Goal: Navigation & Orientation: Find specific page/section

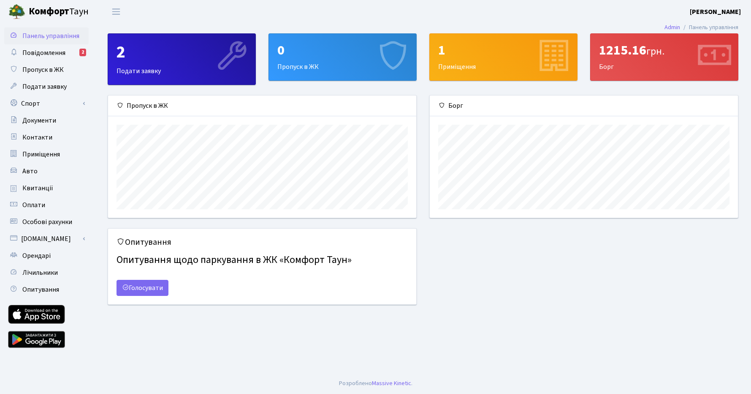
scroll to position [122, 308]
click at [57, 53] on span "Повідомлення" at bounding box center [43, 52] width 43 height 9
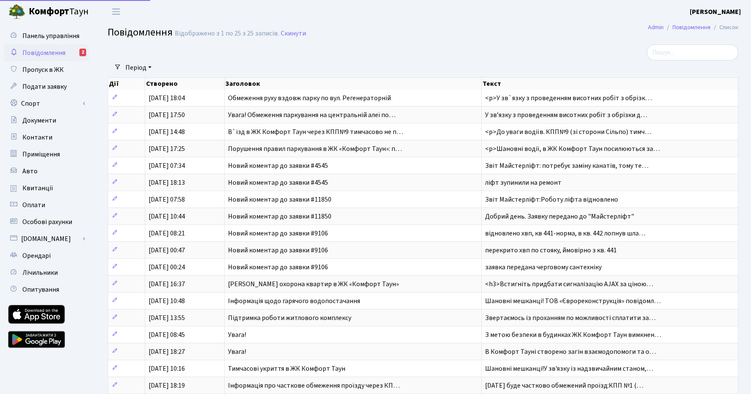
select select "25"
click at [70, 55] on link "Повідомлення 2" at bounding box center [46, 52] width 84 height 17
select select "25"
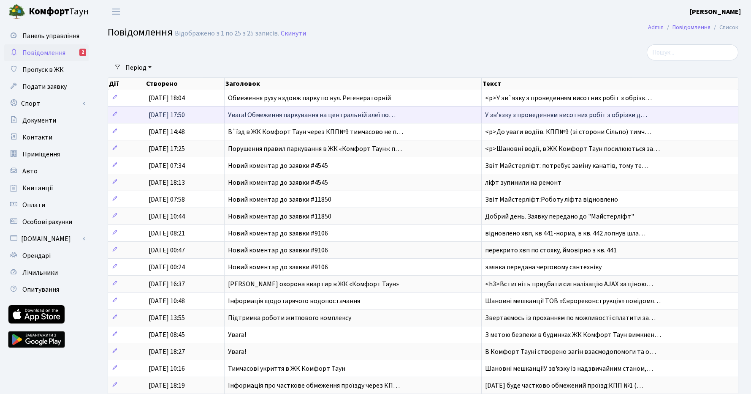
click at [383, 117] on span "Увага! Обмеження паркування на центральній алеї по…" at bounding box center [312, 114] width 168 height 9
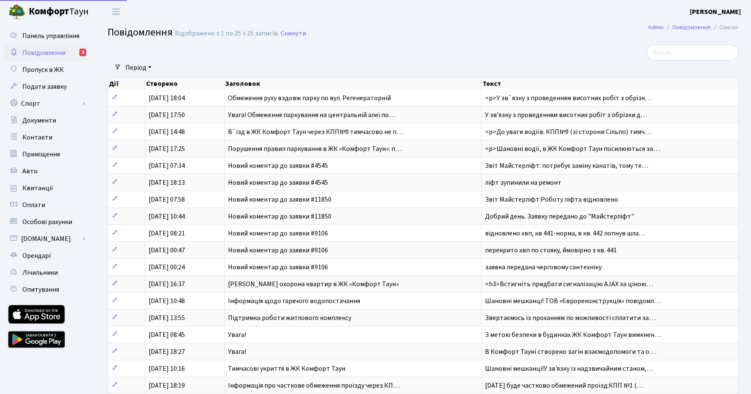
select select "25"
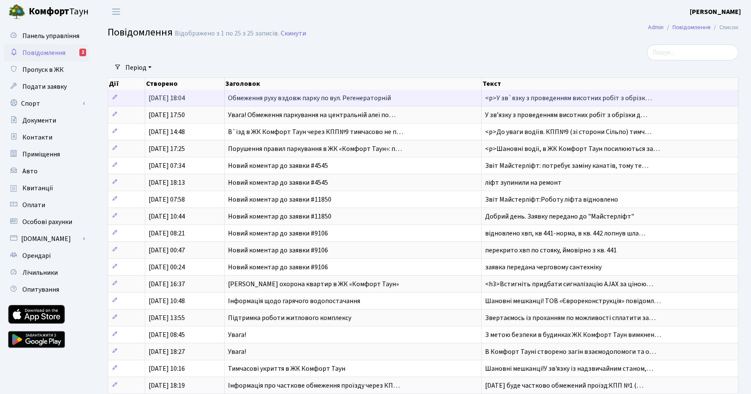
click at [248, 96] on span "Обмеження руху вздовж парку по вул. Регенераторній" at bounding box center [309, 97] width 163 height 9
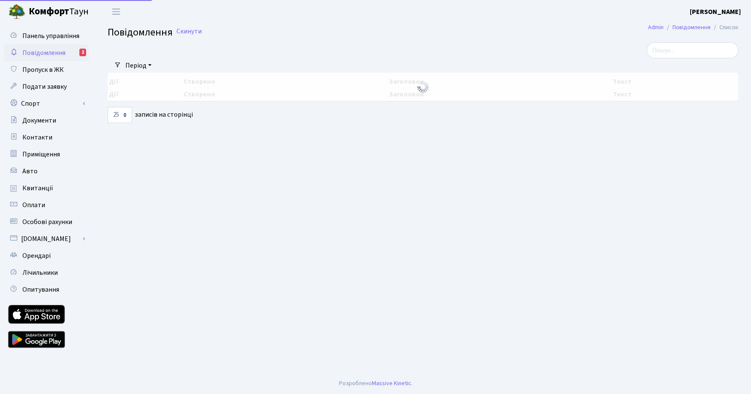
select select "25"
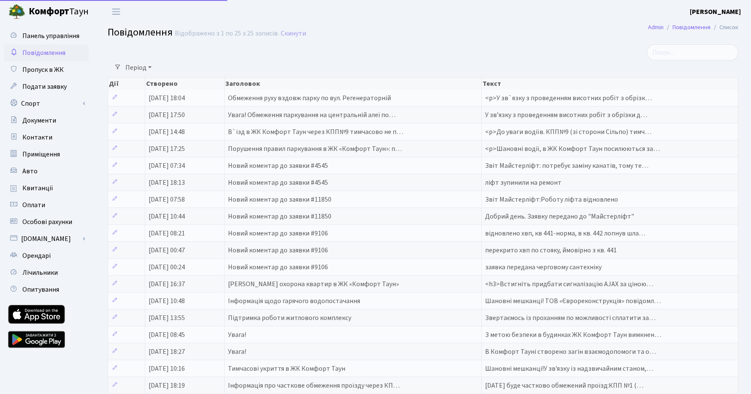
select select "25"
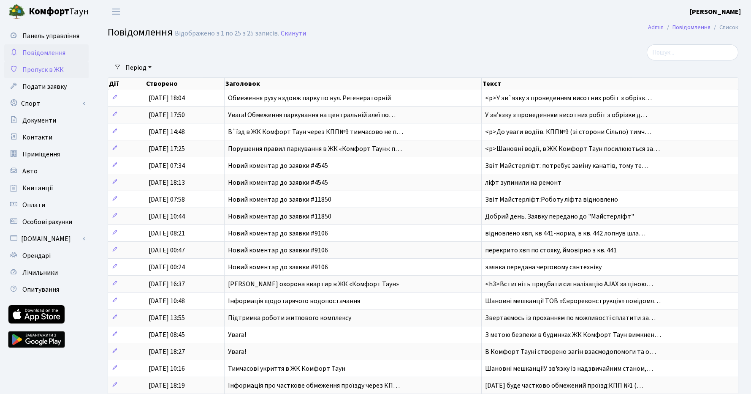
click at [43, 67] on span "Пропуск в ЖК" at bounding box center [42, 69] width 41 height 9
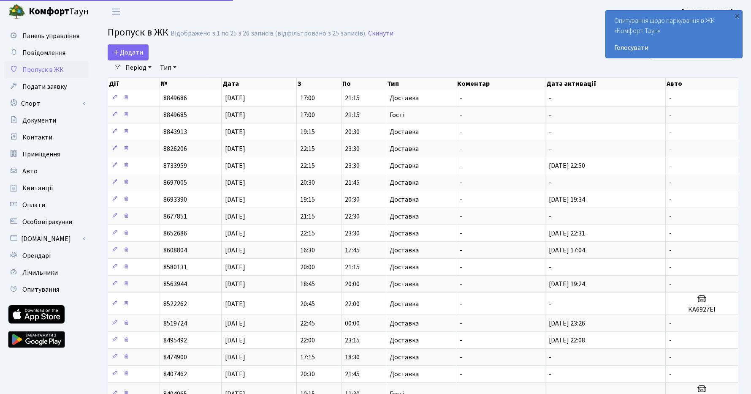
select select "25"
click at [49, 54] on span "Повідомлення" at bounding box center [43, 52] width 43 height 9
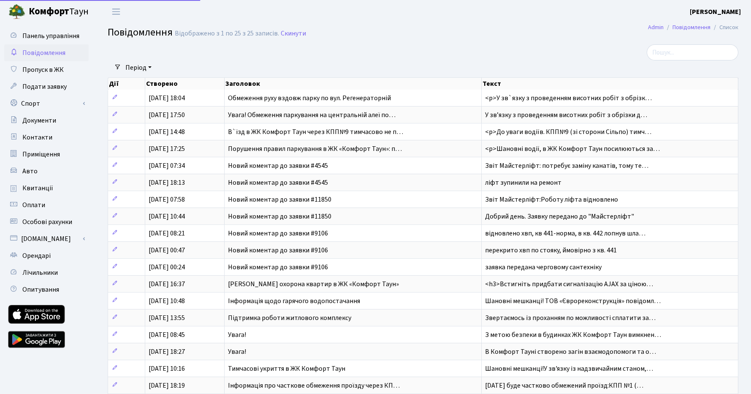
select select "25"
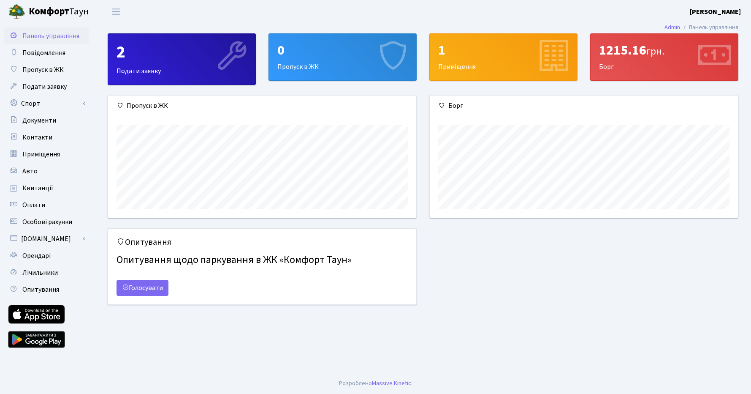
scroll to position [122, 308]
click at [147, 60] on div "2" at bounding box center [182, 52] width 131 height 20
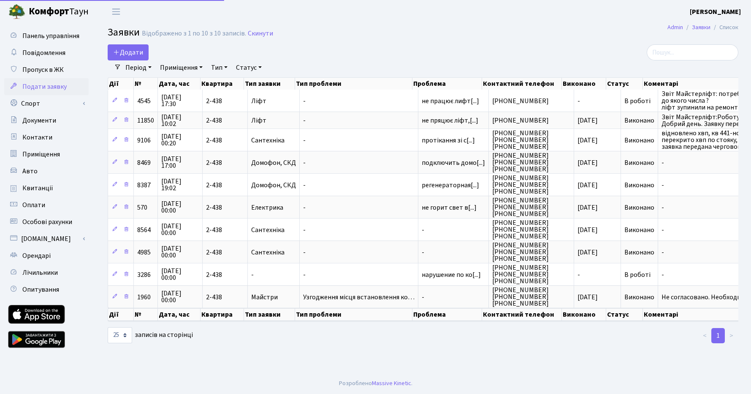
select select "25"
click at [53, 204] on link "Оплати" at bounding box center [46, 204] width 84 height 17
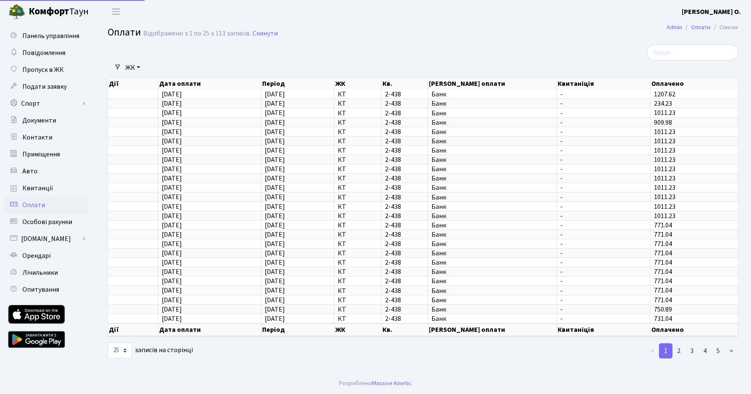
select select "25"
click at [52, 188] on link "Квитанції" at bounding box center [46, 187] width 84 height 17
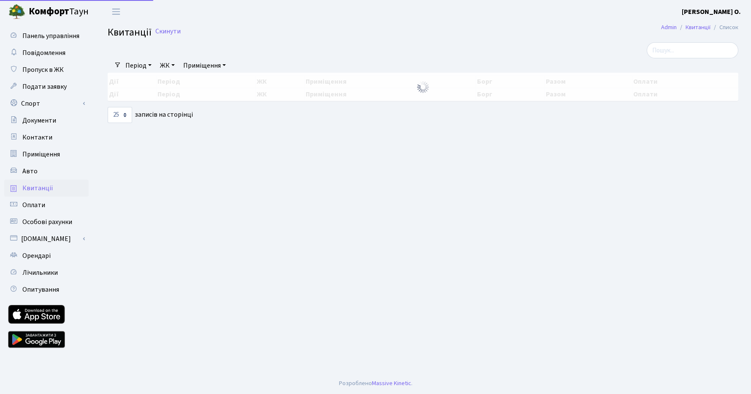
select select "25"
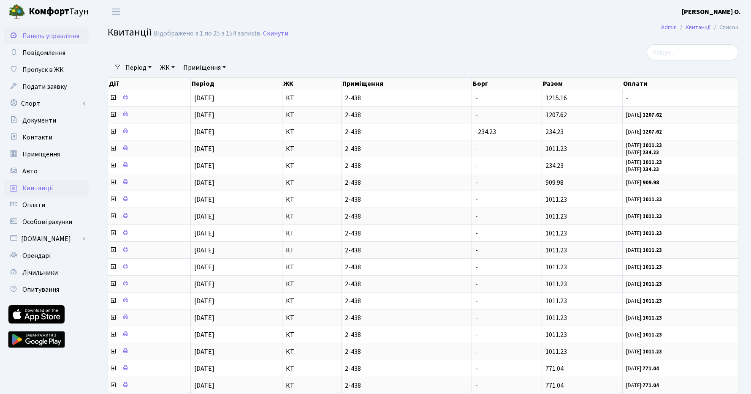
click at [41, 39] on span "Панель управління" at bounding box center [50, 35] width 57 height 9
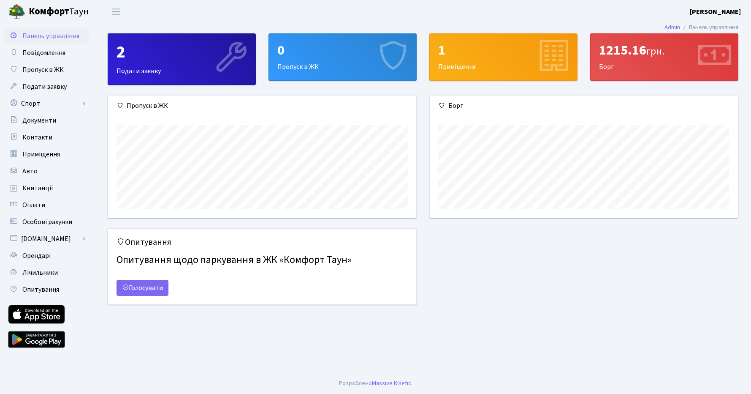
scroll to position [122, 308]
click at [79, 104] on link "Спорт" at bounding box center [46, 103] width 84 height 17
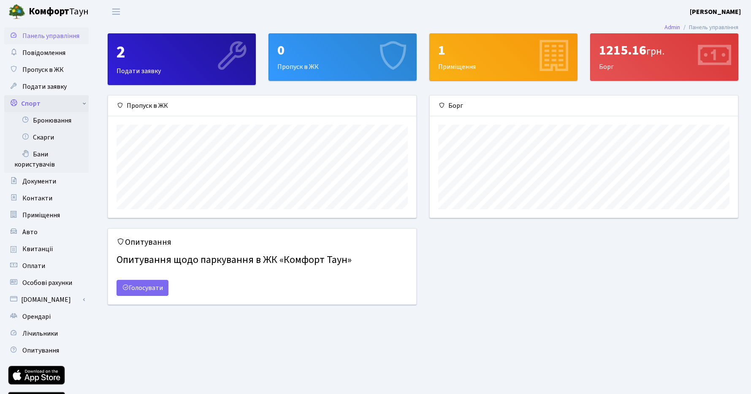
click at [83, 103] on link "Спорт" at bounding box center [46, 103] width 84 height 17
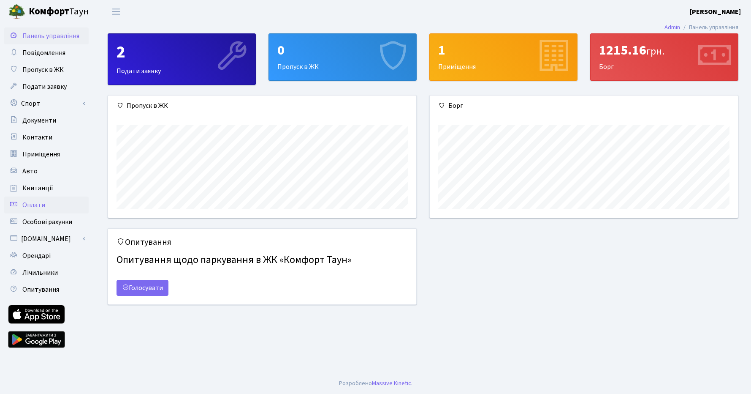
click at [45, 207] on link "Оплати" at bounding box center [46, 204] width 84 height 17
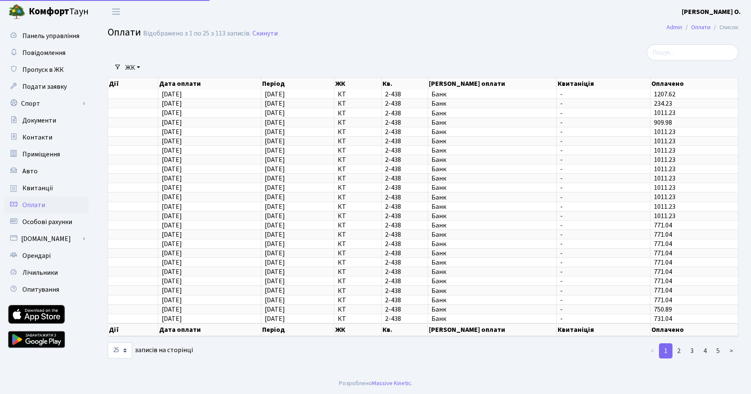
select select "25"
click at [62, 273] on link "Лічильники" at bounding box center [46, 272] width 84 height 17
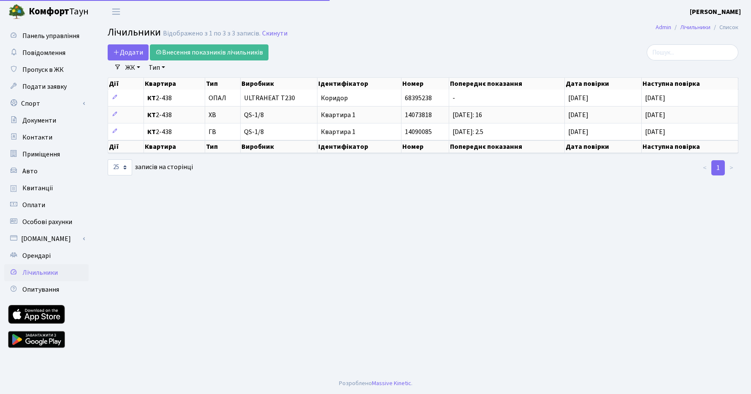
select select "25"
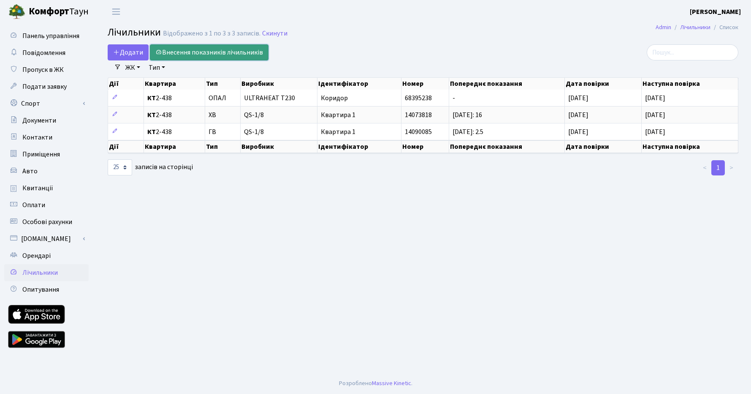
click at [174, 54] on link "Внесення показників лічильників" at bounding box center [209, 52] width 119 height 16
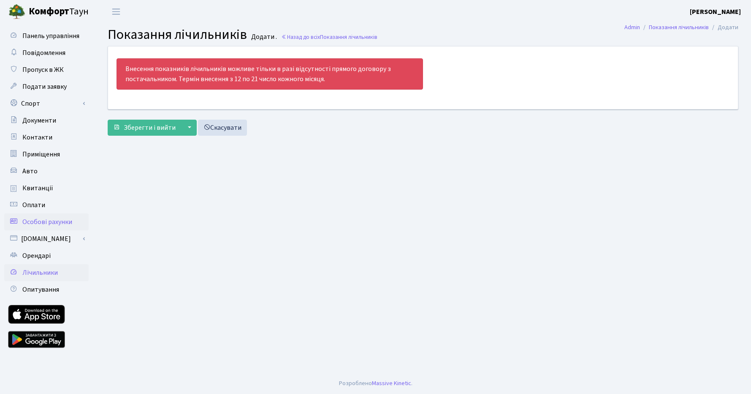
click at [60, 218] on span "Особові рахунки" at bounding box center [47, 221] width 50 height 9
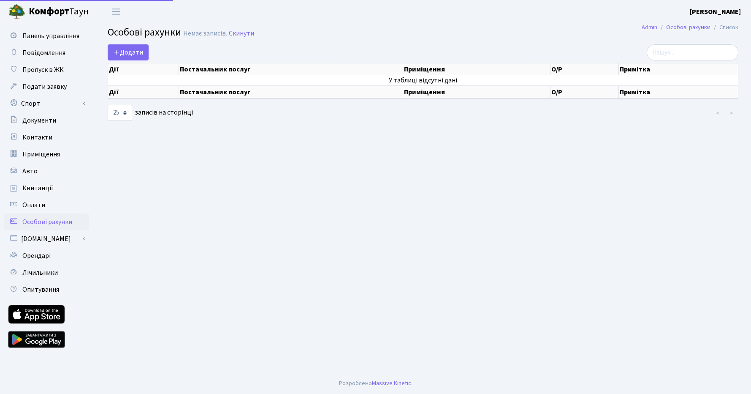
select select "25"
click at [48, 204] on link "Оплати" at bounding box center [46, 204] width 84 height 17
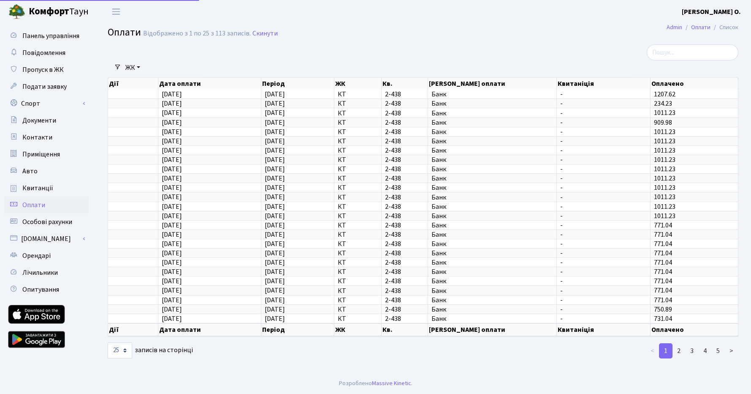
select select "25"
click at [41, 191] on span "Квитанції" at bounding box center [37, 187] width 31 height 9
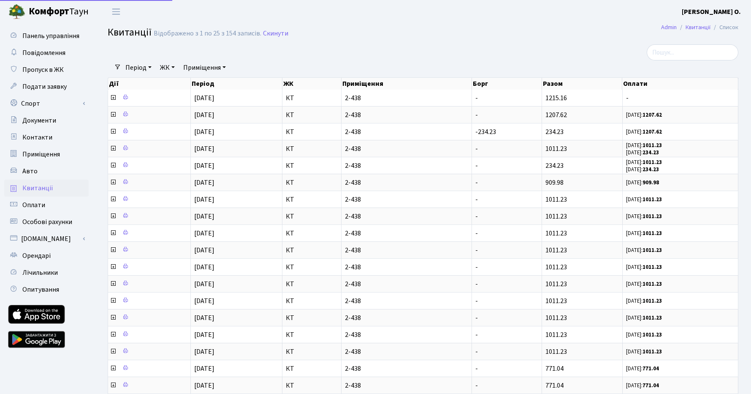
select select "25"
click at [38, 177] on link "Авто" at bounding box center [46, 171] width 84 height 17
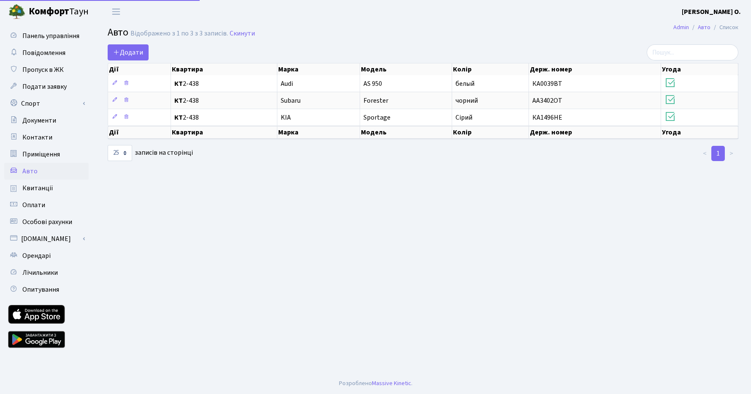
select select "25"
click at [38, 186] on span "Квитанції" at bounding box center [37, 187] width 31 height 9
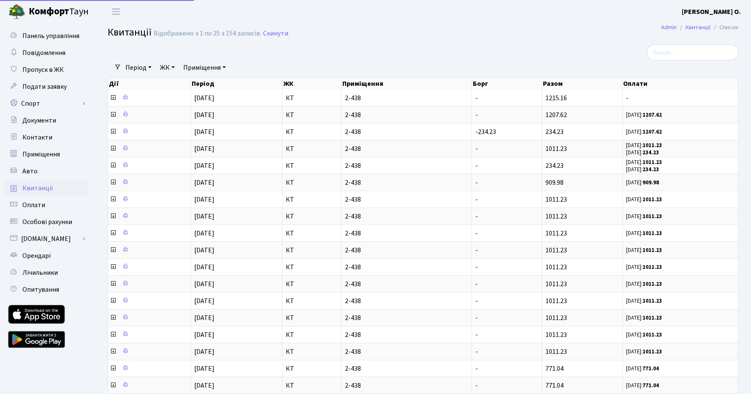
select select "25"
click at [43, 125] on span "Документи" at bounding box center [39, 120] width 34 height 9
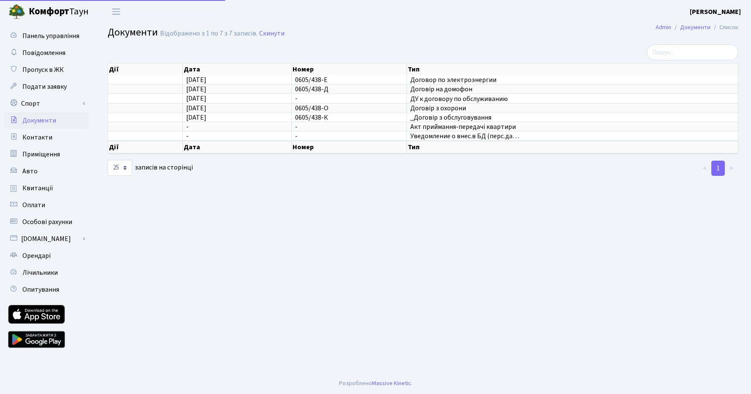
select select "25"
click at [43, 140] on span "Контакти" at bounding box center [37, 137] width 30 height 9
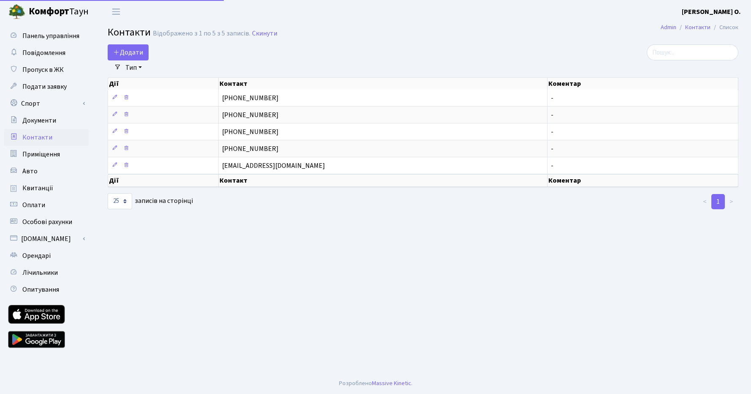
select select "25"
click at [41, 72] on span "Пропуск в ЖК" at bounding box center [42, 69] width 41 height 9
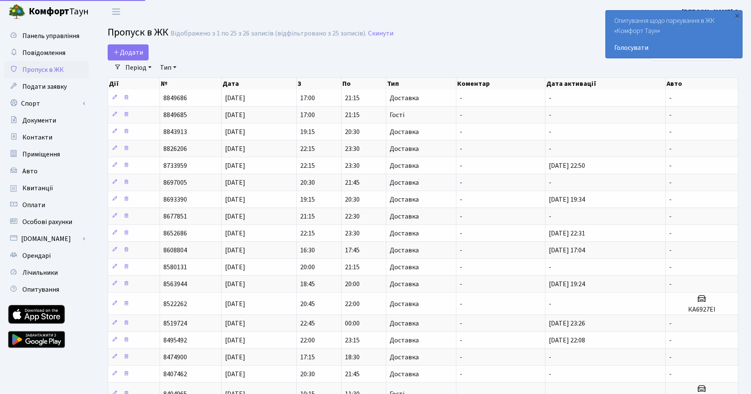
select select "25"
click at [738, 17] on div "×" at bounding box center [737, 15] width 8 height 8
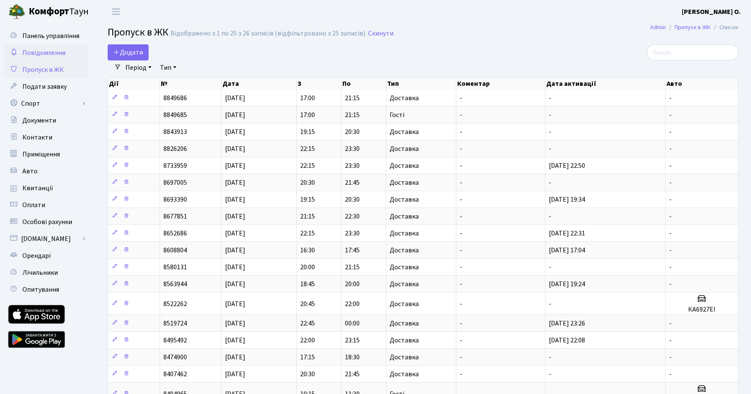
click at [44, 50] on span "Повідомлення" at bounding box center [43, 52] width 43 height 9
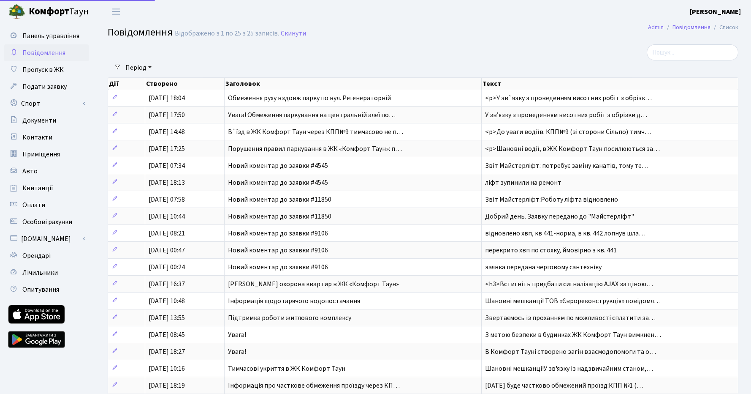
select select "25"
click at [51, 41] on span "Панель управління" at bounding box center [50, 35] width 57 height 9
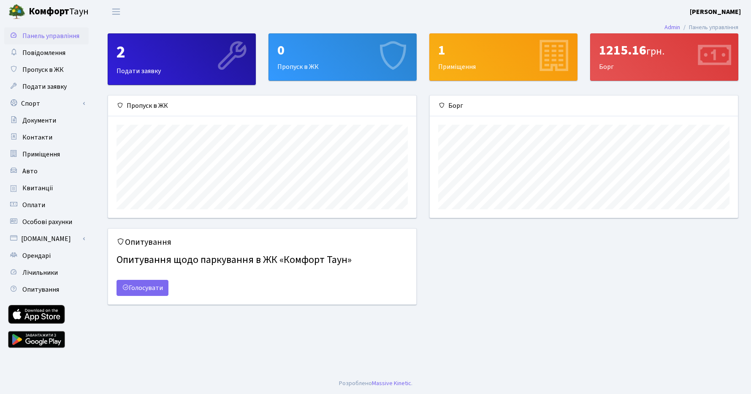
scroll to position [122, 308]
click at [52, 14] on b "Комфорт" at bounding box center [49, 12] width 41 height 14
click at [688, 51] on div "1215.16 грн." at bounding box center [664, 50] width 131 height 16
click at [39, 201] on span "Оплати" at bounding box center [33, 204] width 23 height 9
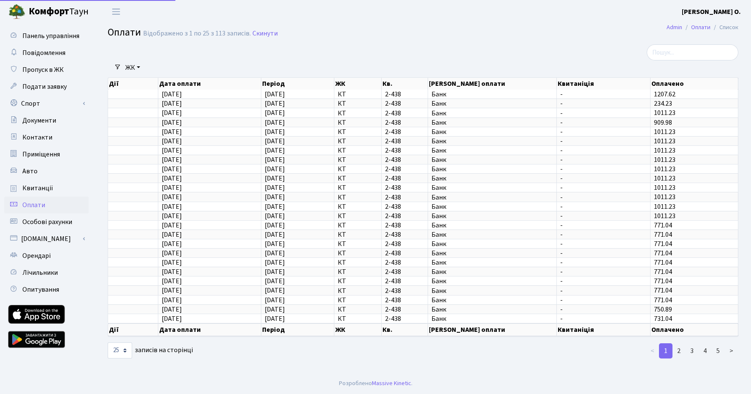
select select "25"
click at [47, 36] on span "Панель управління" at bounding box center [50, 35] width 57 height 9
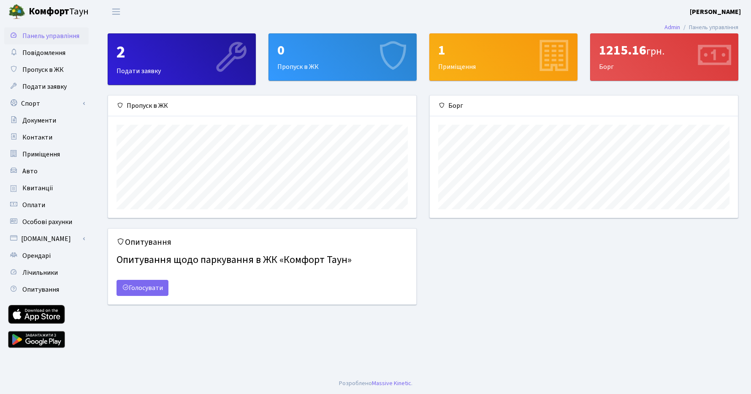
scroll to position [122, 308]
